Goal: Find specific page/section: Find specific page/section

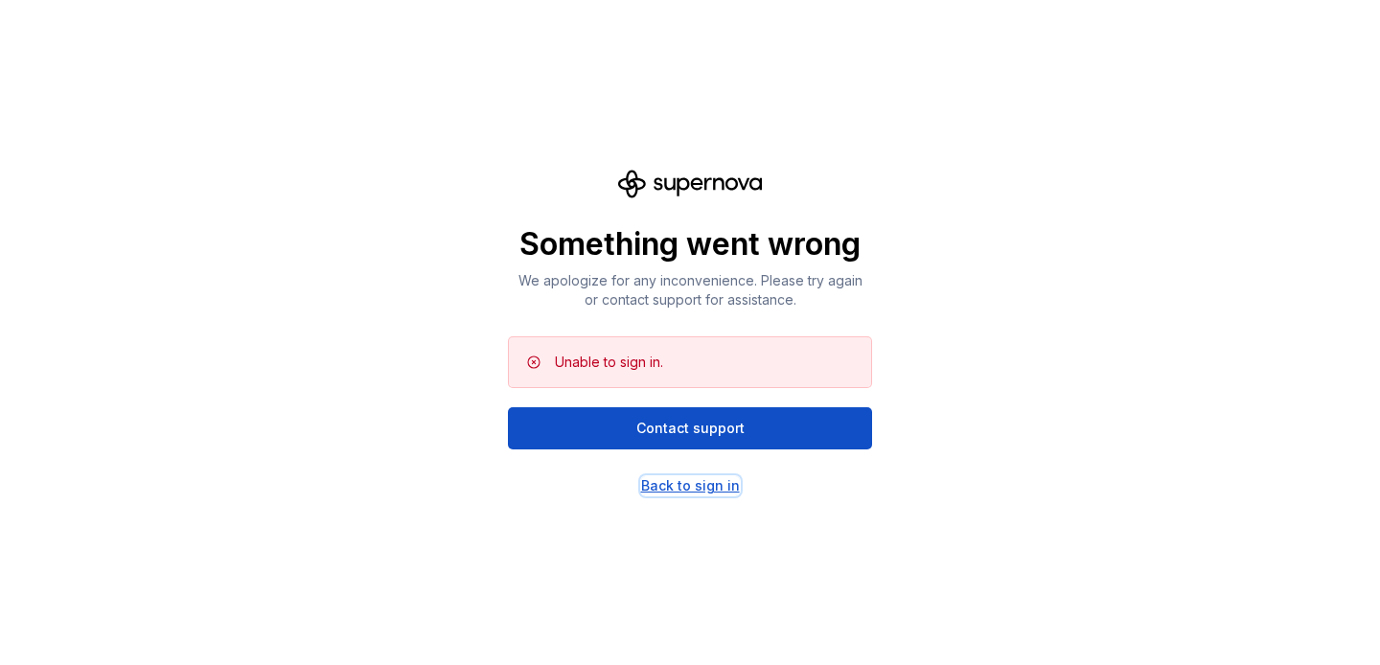
click at [651, 484] on div "Back to sign in" at bounding box center [690, 485] width 99 height 19
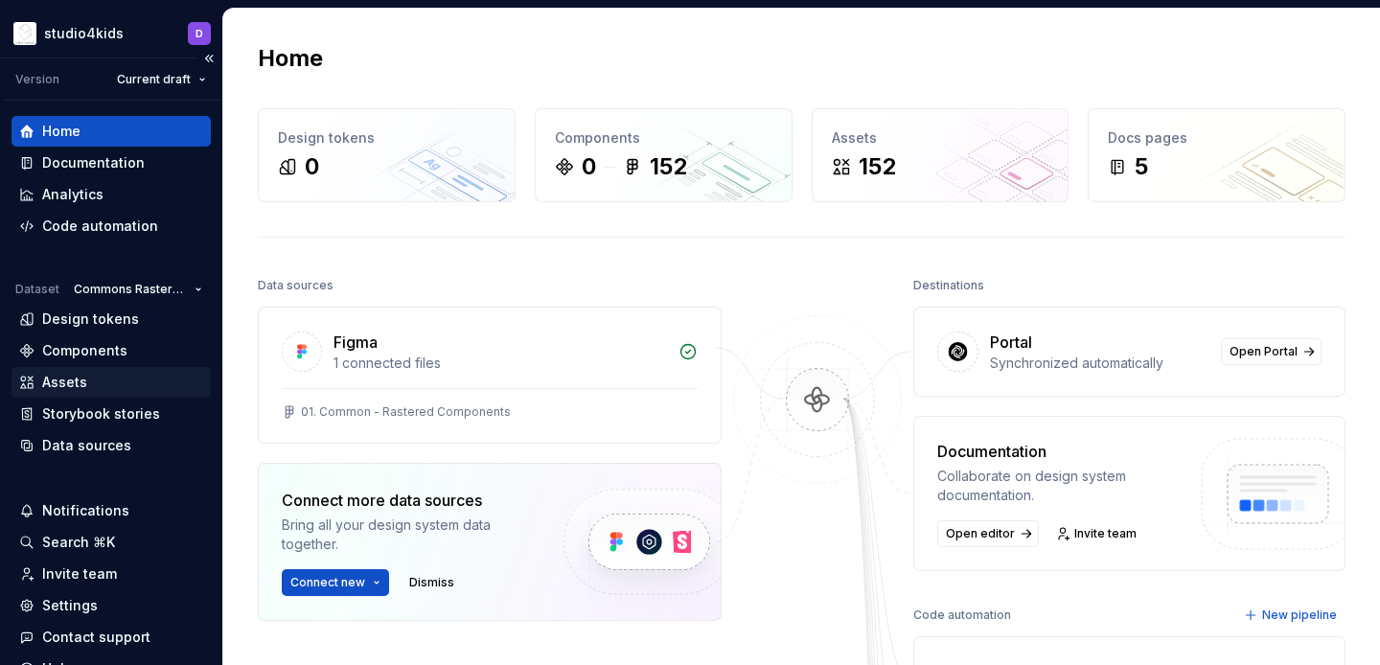
click at [72, 387] on div "Assets" at bounding box center [64, 382] width 45 height 19
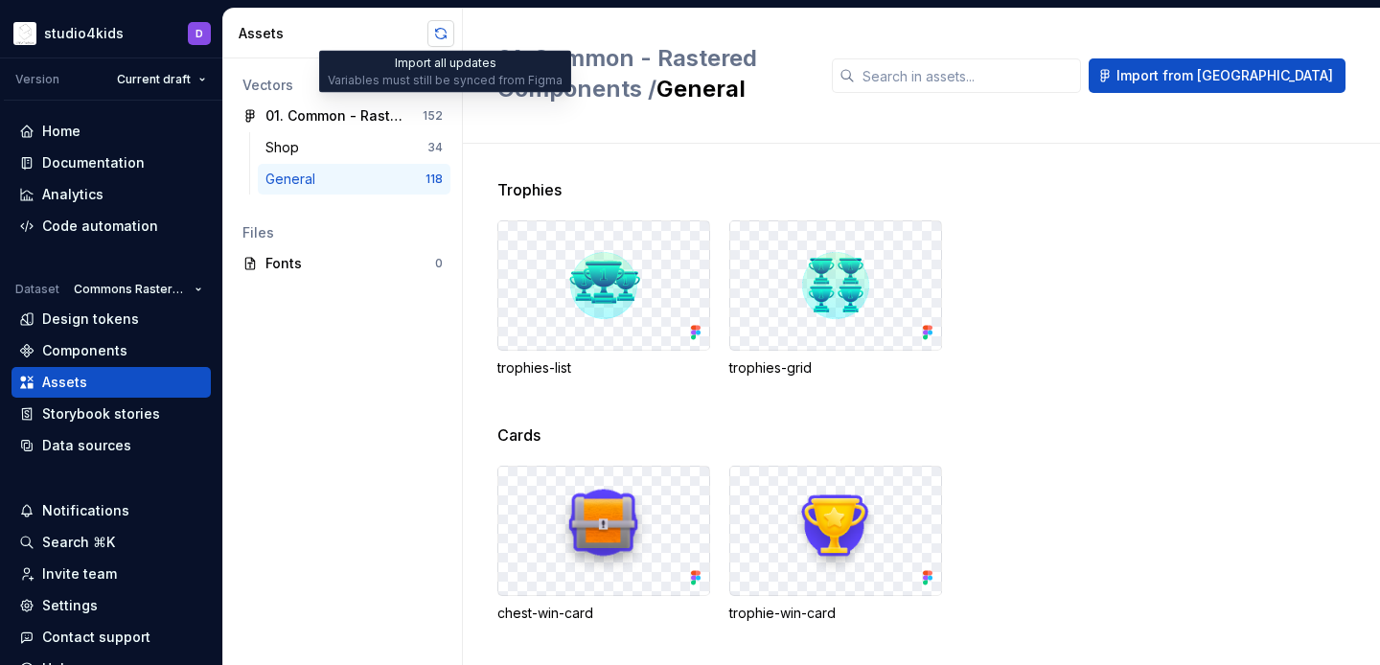
click at [434, 28] on button "button" at bounding box center [440, 33] width 27 height 27
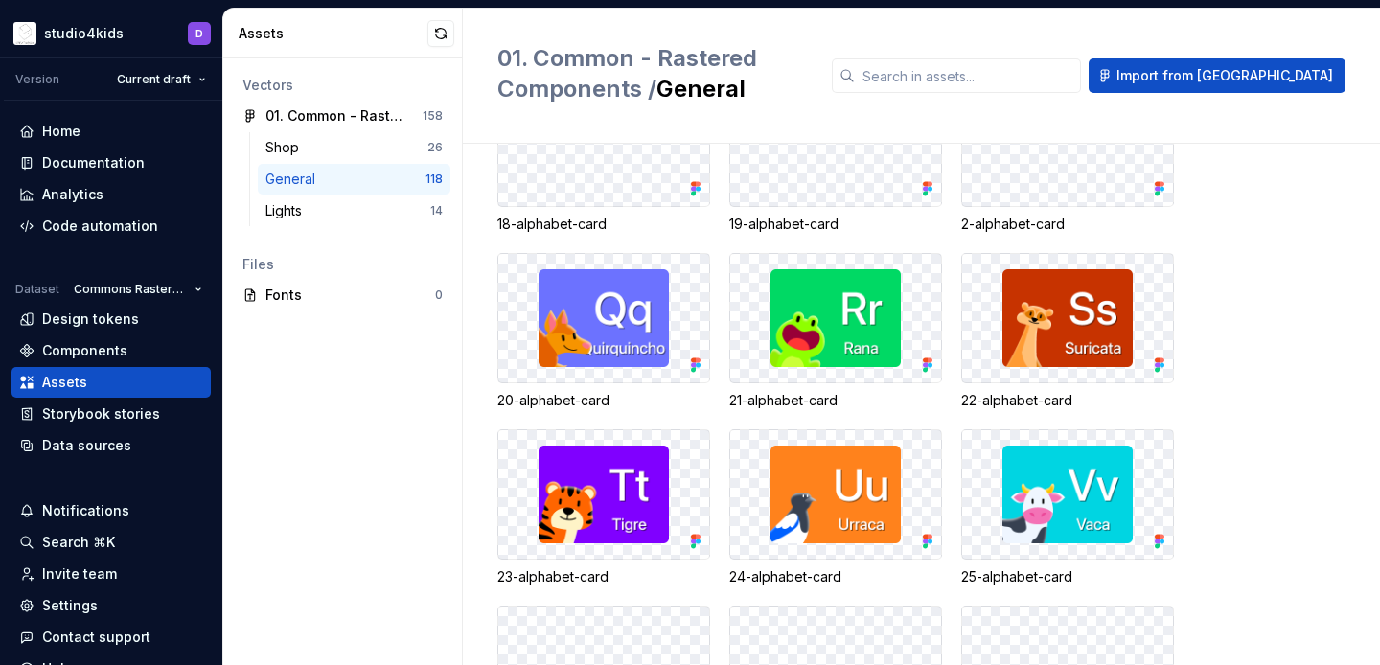
scroll to position [7611, 0]
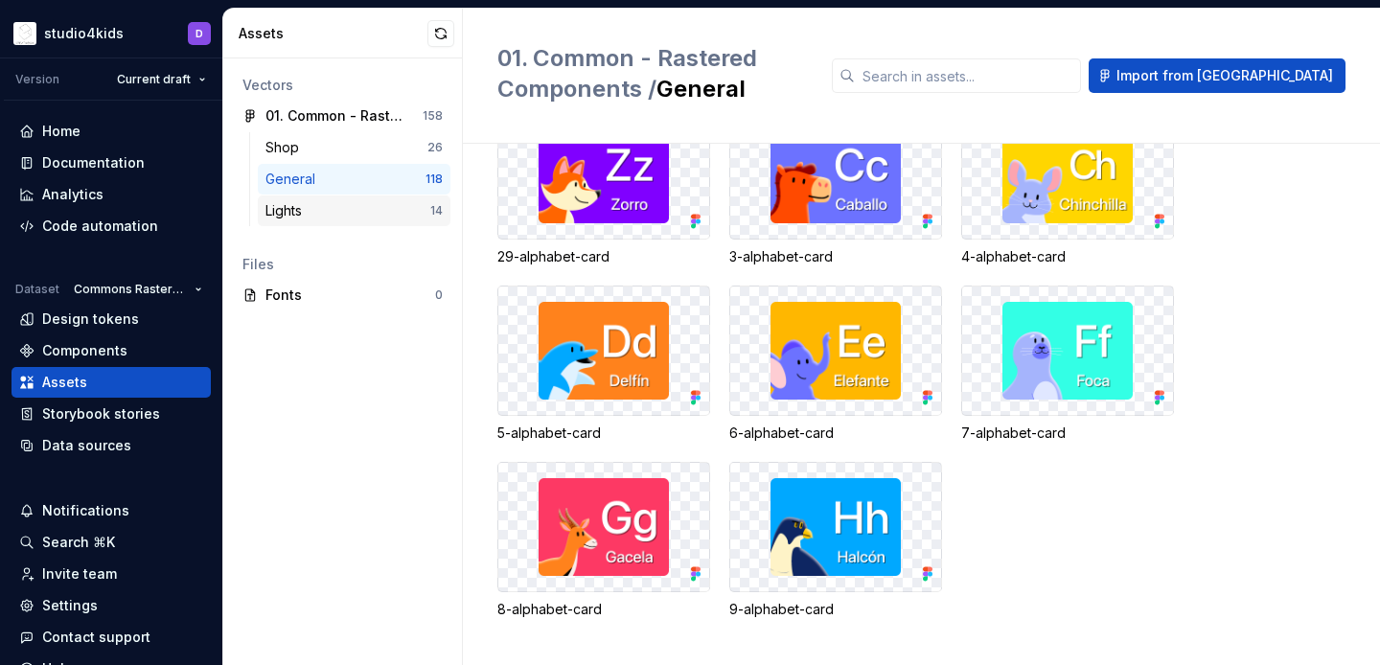
click at [320, 198] on div "Lights 14" at bounding box center [354, 210] width 193 height 31
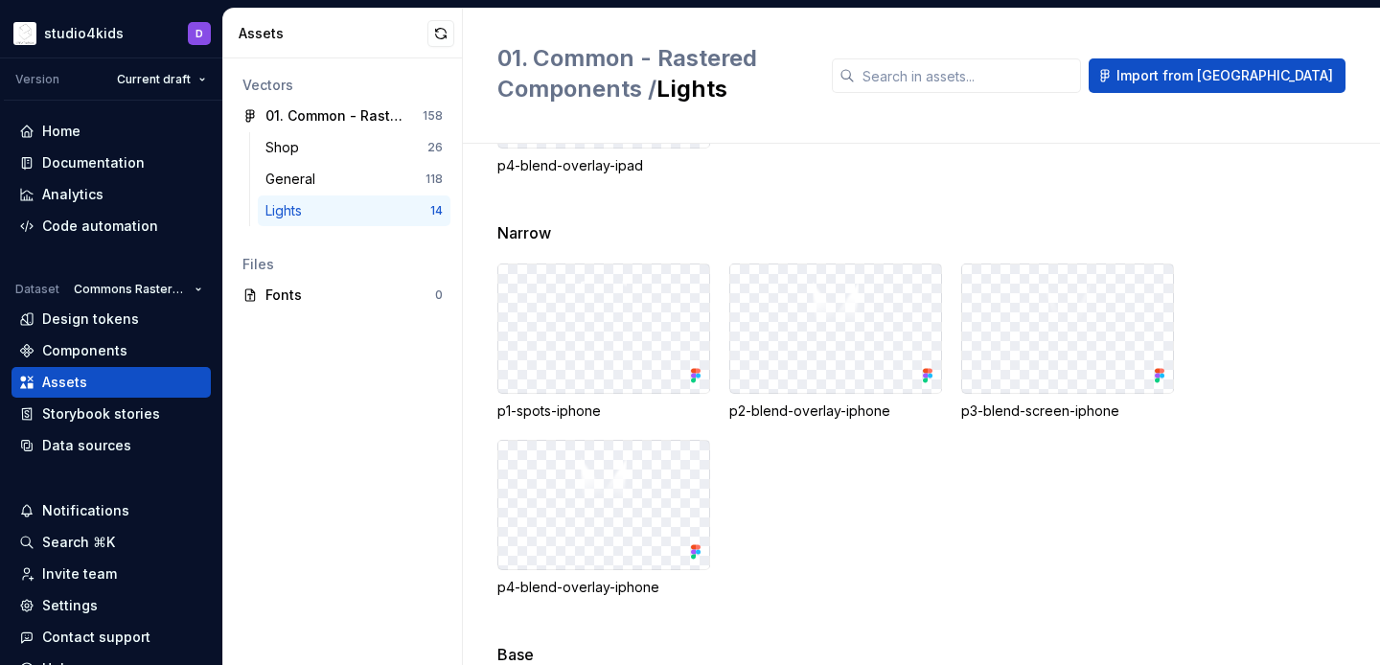
scroll to position [989, 0]
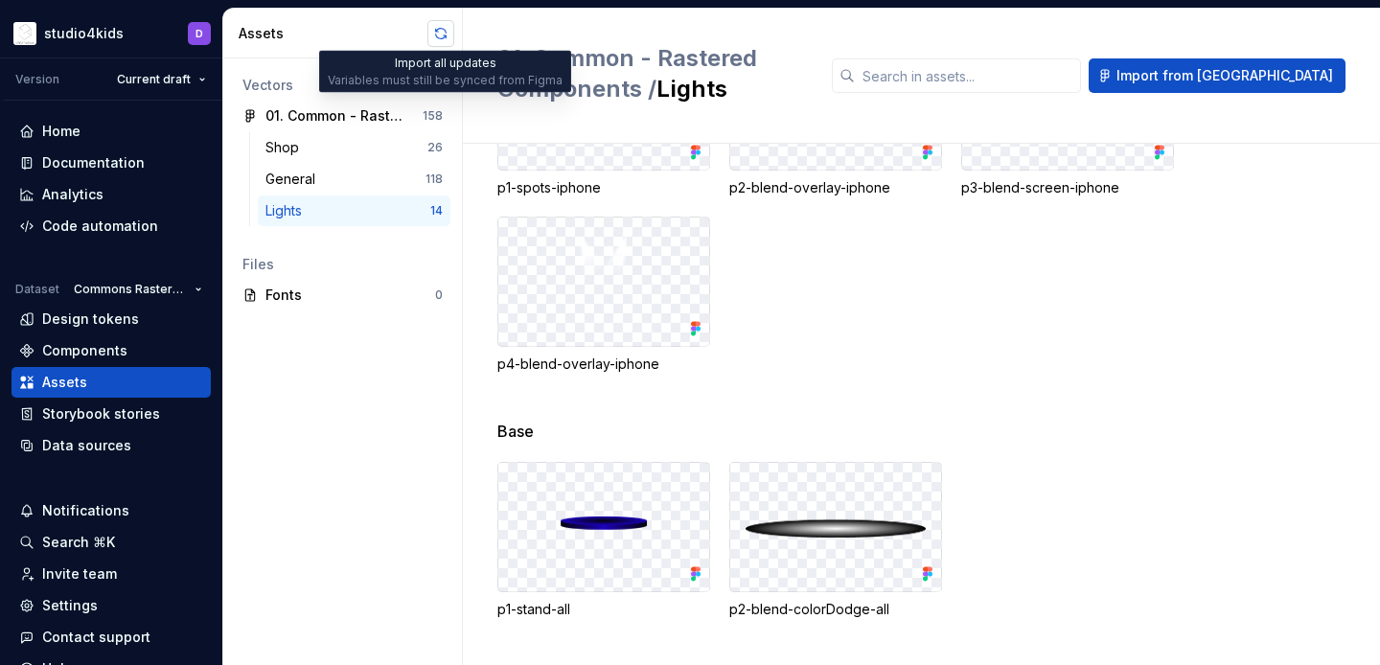
click at [446, 32] on button "button" at bounding box center [440, 33] width 27 height 27
